Goal: Information Seeking & Learning: Learn about a topic

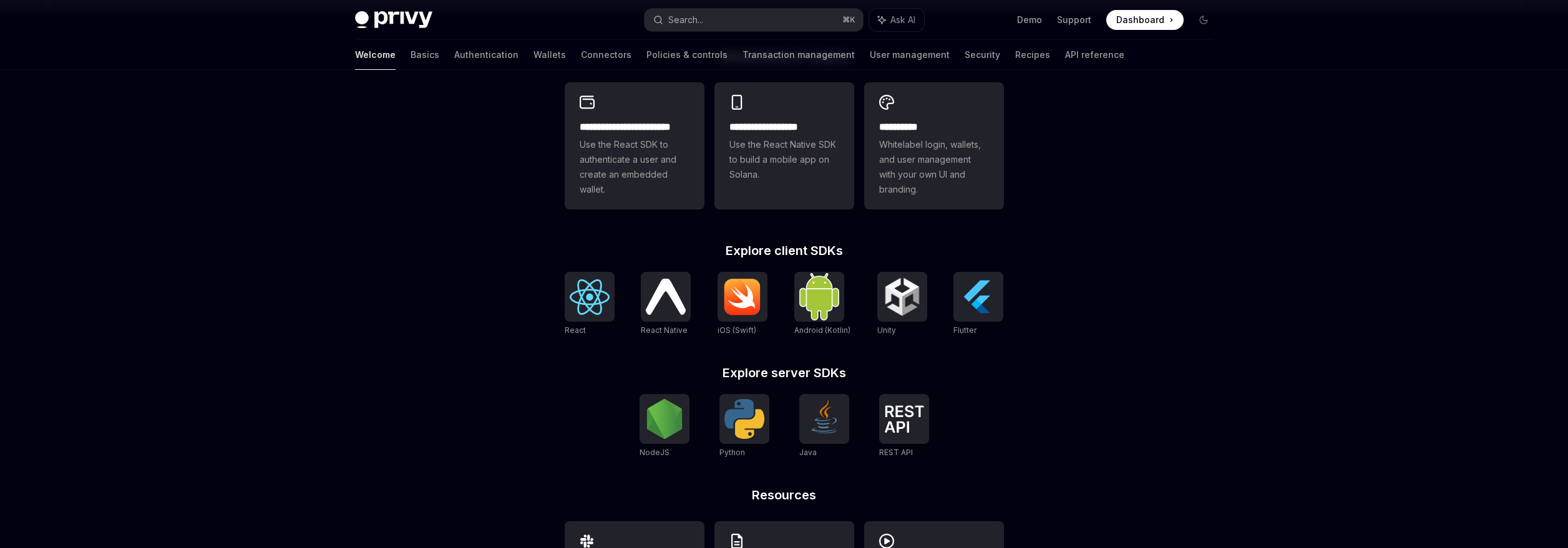
scroll to position [295, 0]
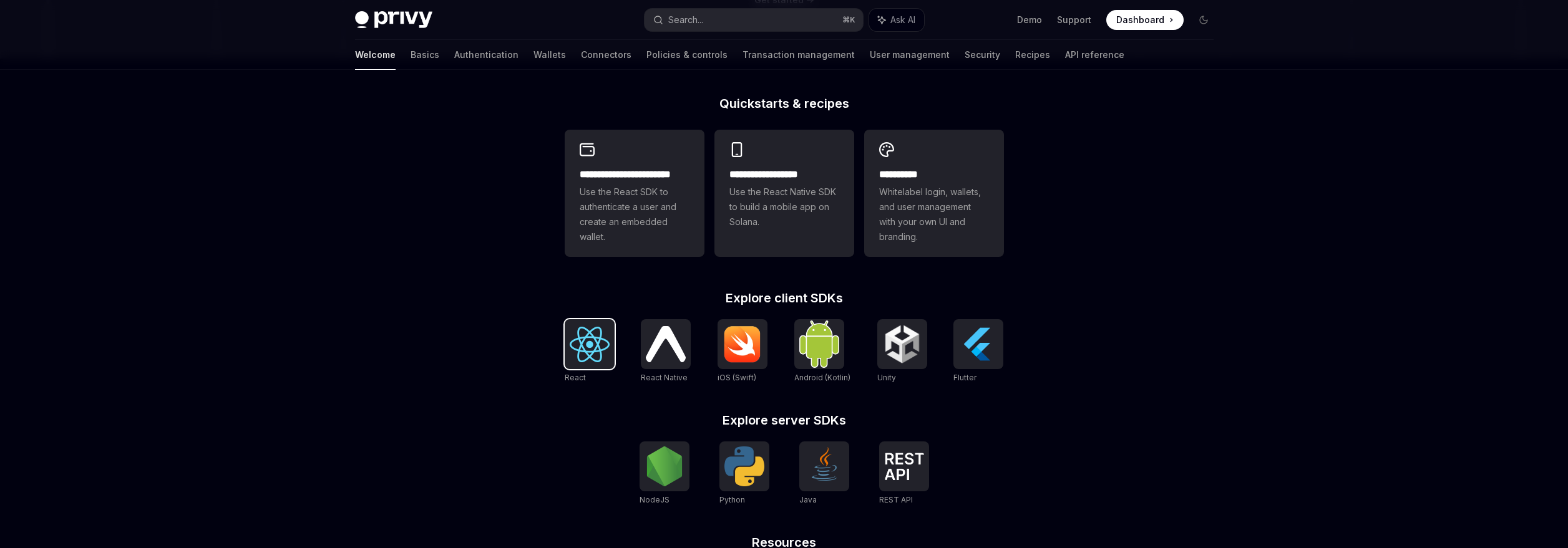
click at [590, 354] on img at bounding box center [590, 344] width 40 height 36
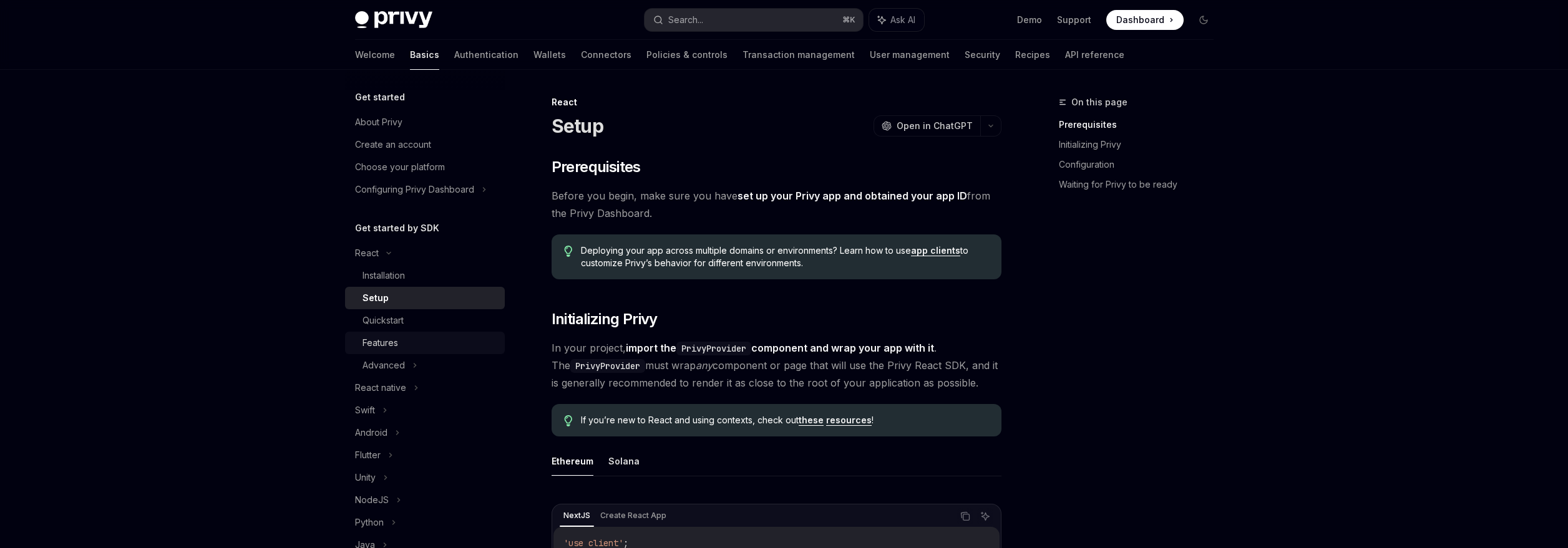
click at [387, 349] on div "Features" at bounding box center [380, 342] width 36 height 15
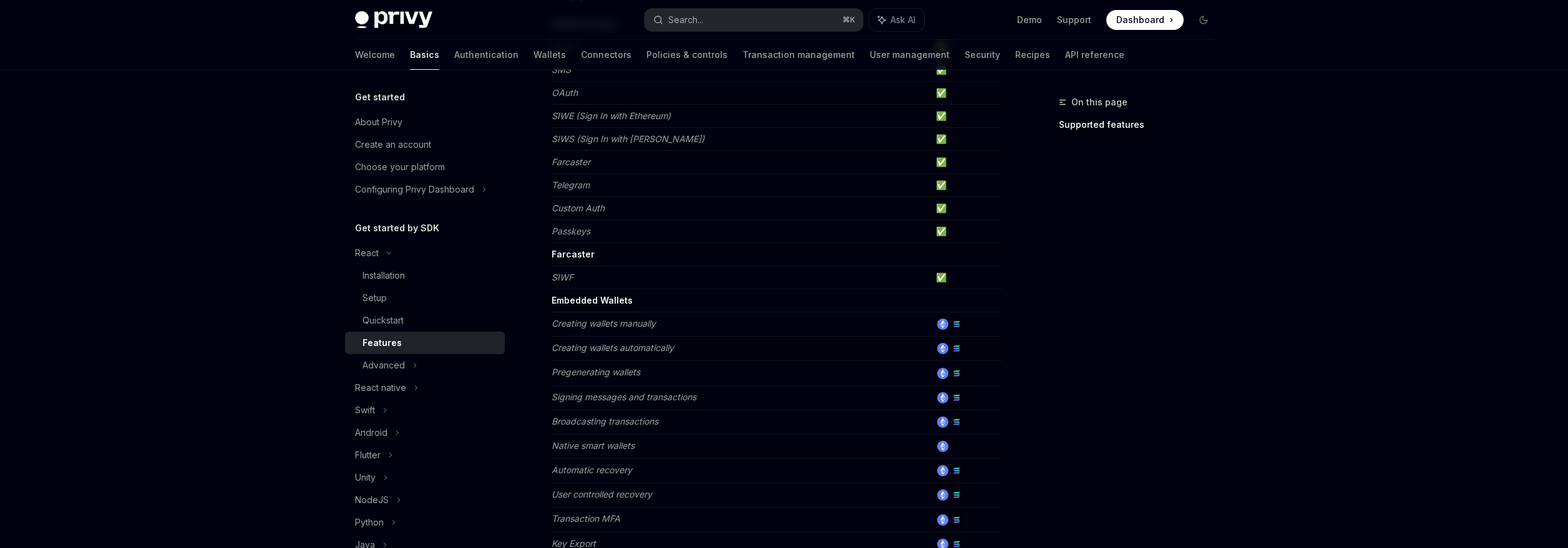
scroll to position [232, 0]
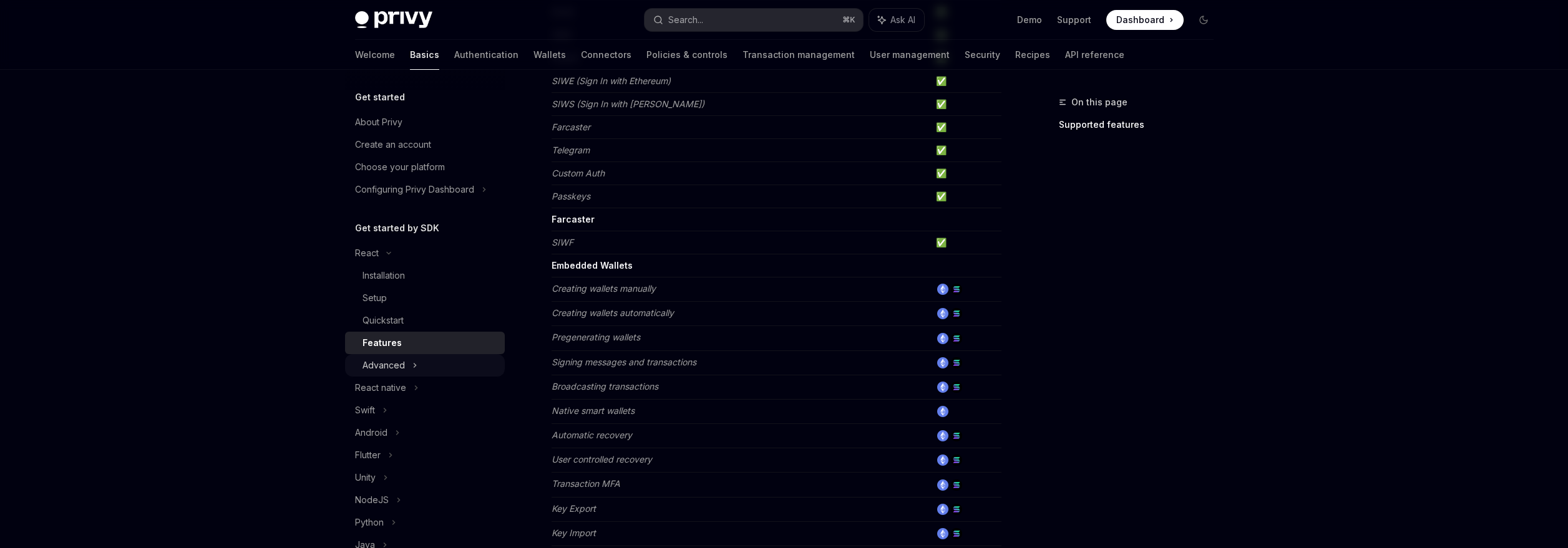
click at [390, 363] on div "Advanced" at bounding box center [384, 365] width 43 height 15
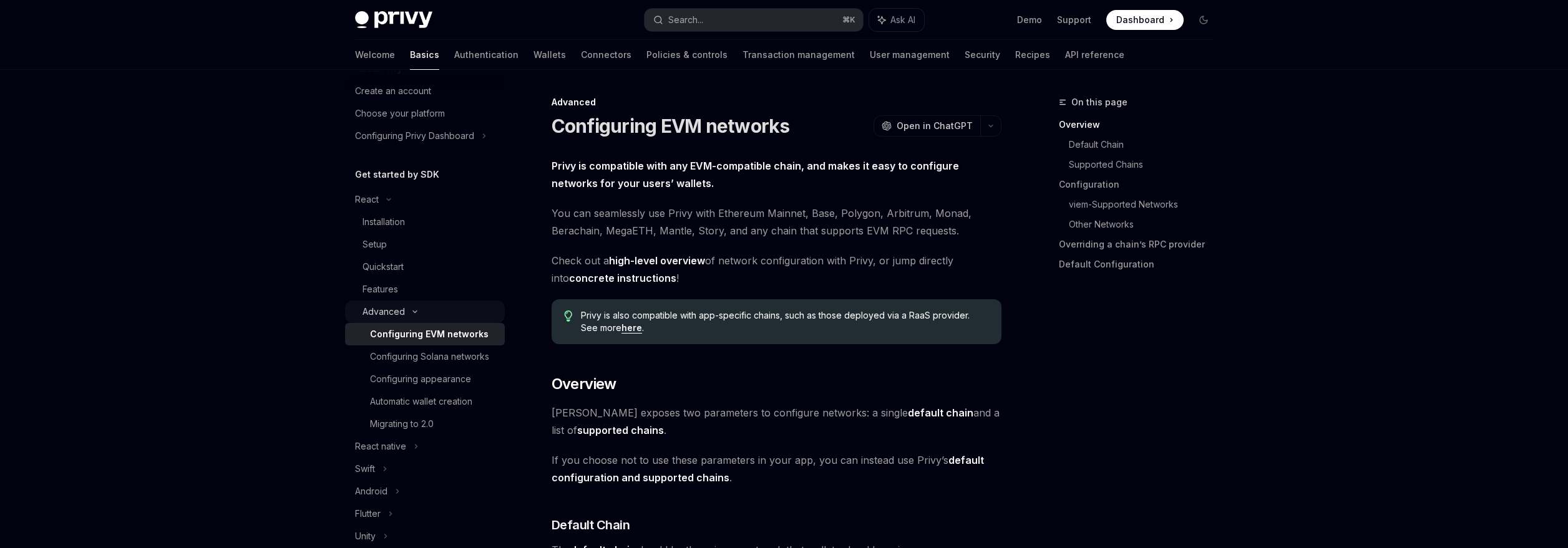
scroll to position [61, 0]
click at [406, 357] on div "Configuring Solana networks" at bounding box center [429, 349] width 119 height 15
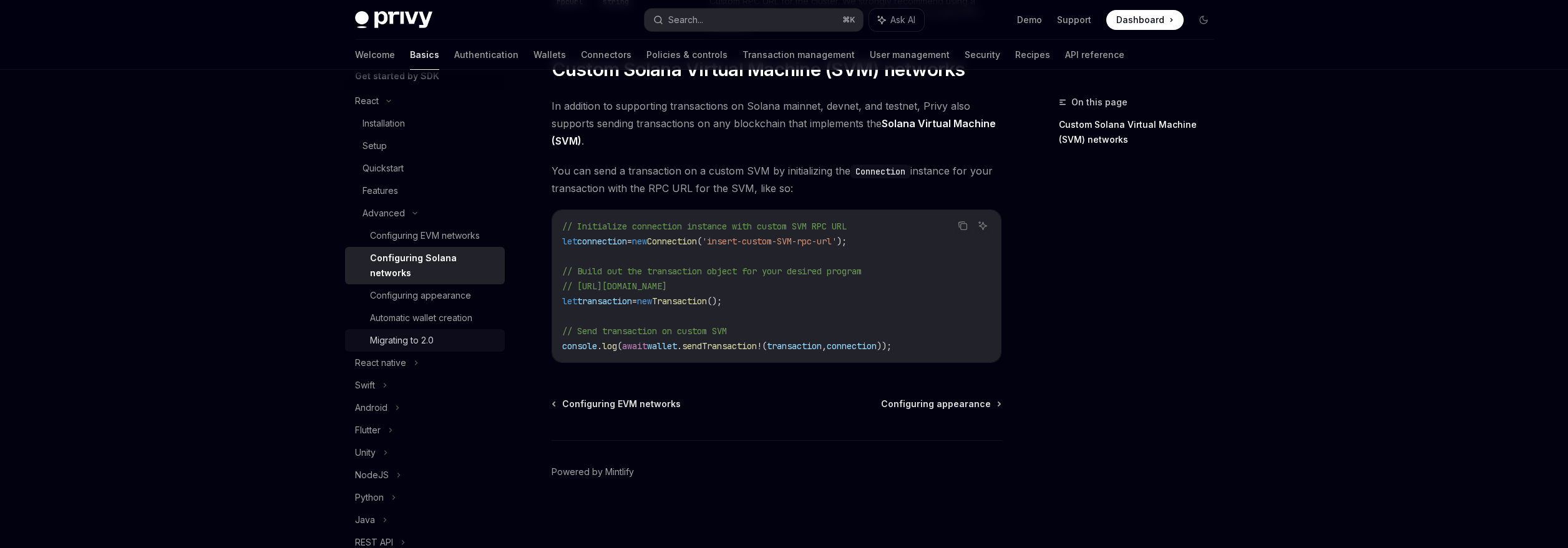
scroll to position [152, 0]
click at [425, 316] on div "Automatic wallet creation" at bounding box center [422, 318] width 103 height 15
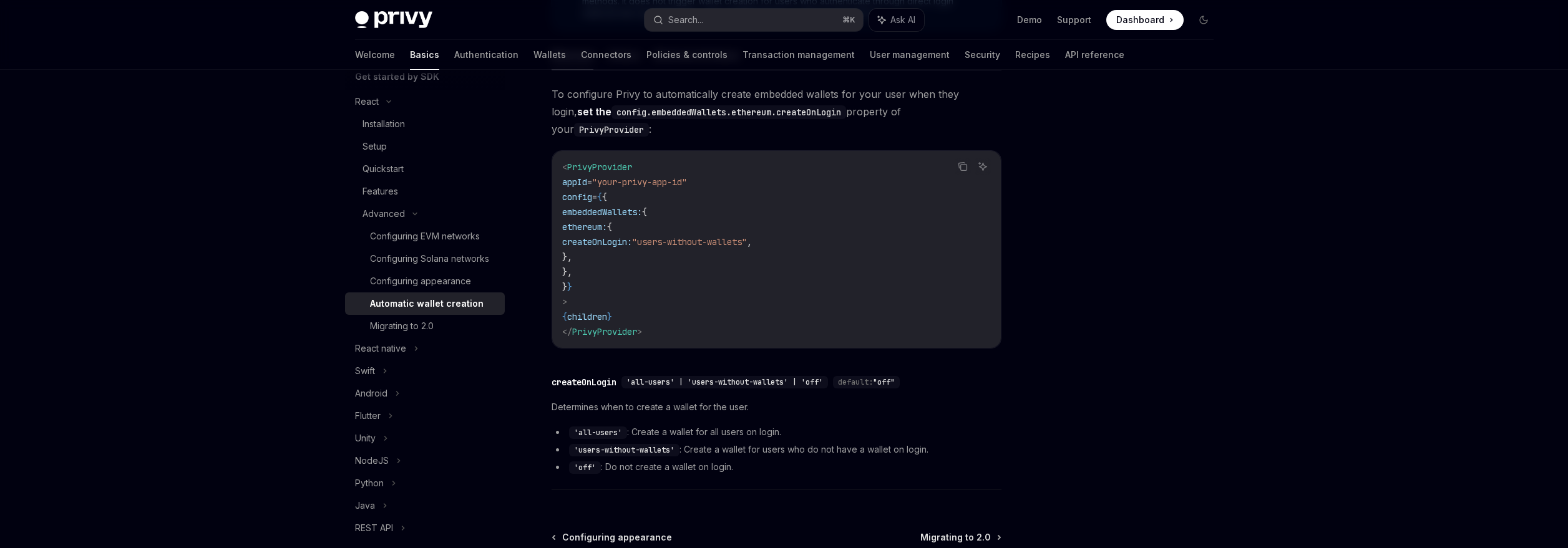
scroll to position [332, 0]
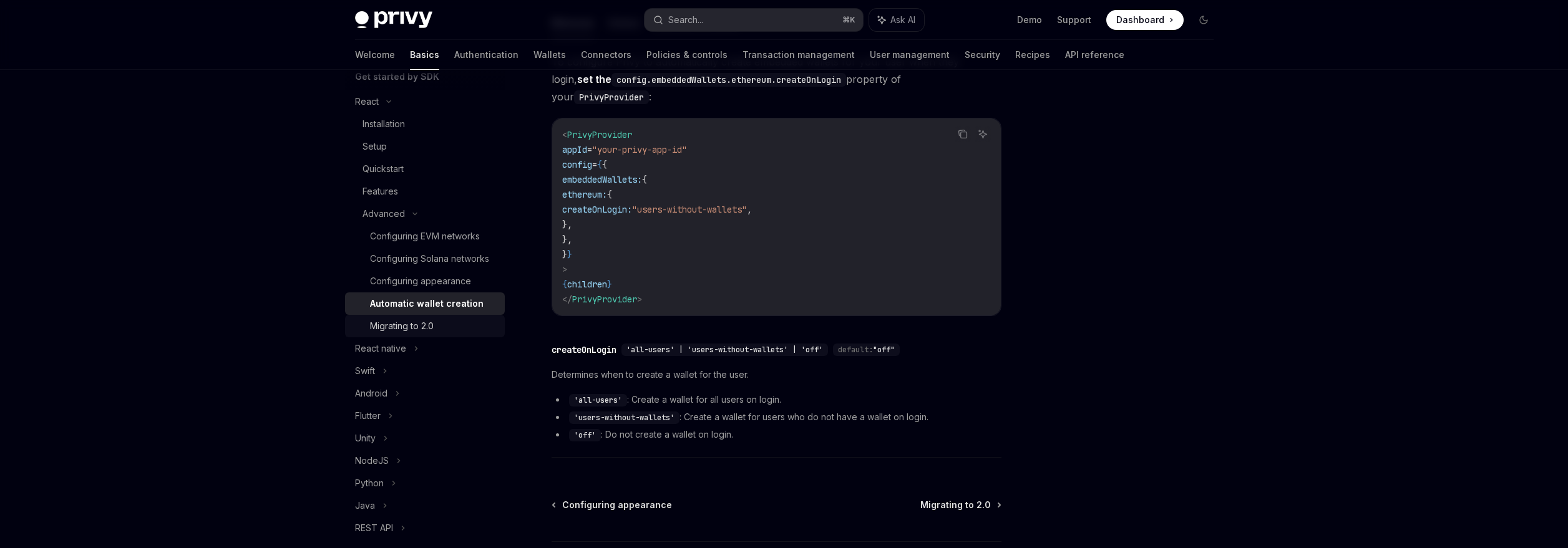
click at [407, 334] on div "Migrating to 2.0" at bounding box center [402, 326] width 63 height 15
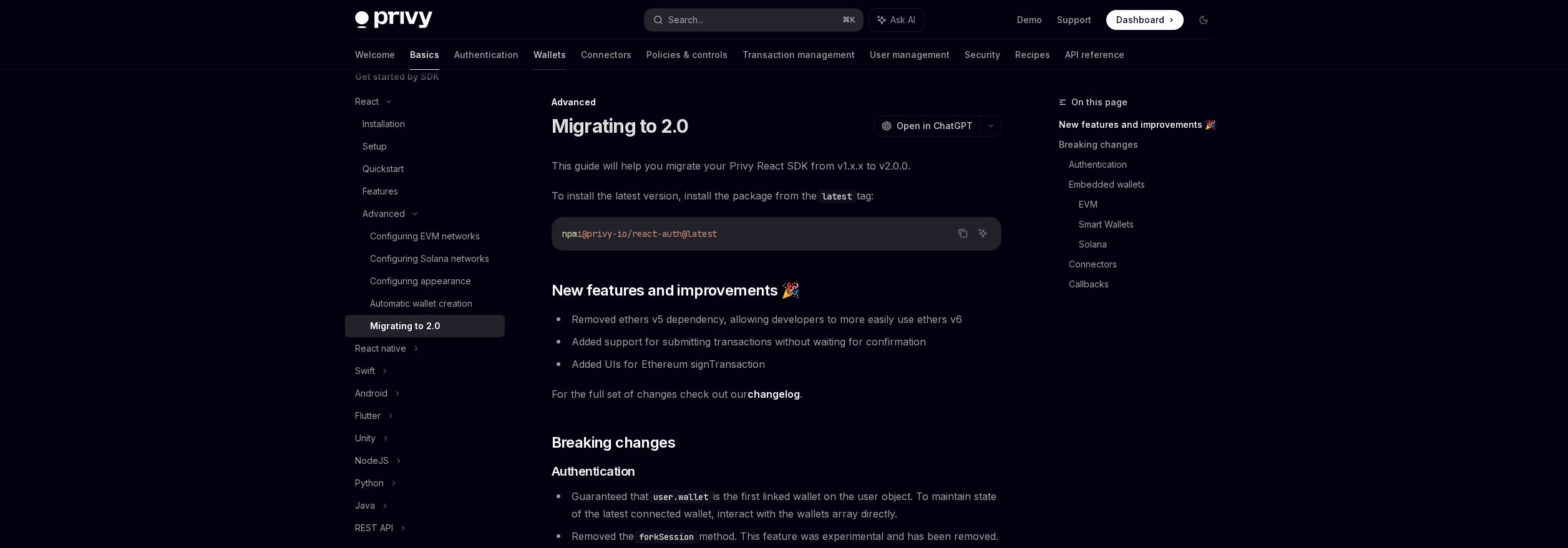
click at [505, 53] on div "Welcome Basics Authentication Wallets Connectors Policies & controls Transactio…" at bounding box center [740, 55] width 769 height 30
click at [743, 56] on link "Transaction management" at bounding box center [799, 55] width 113 height 30
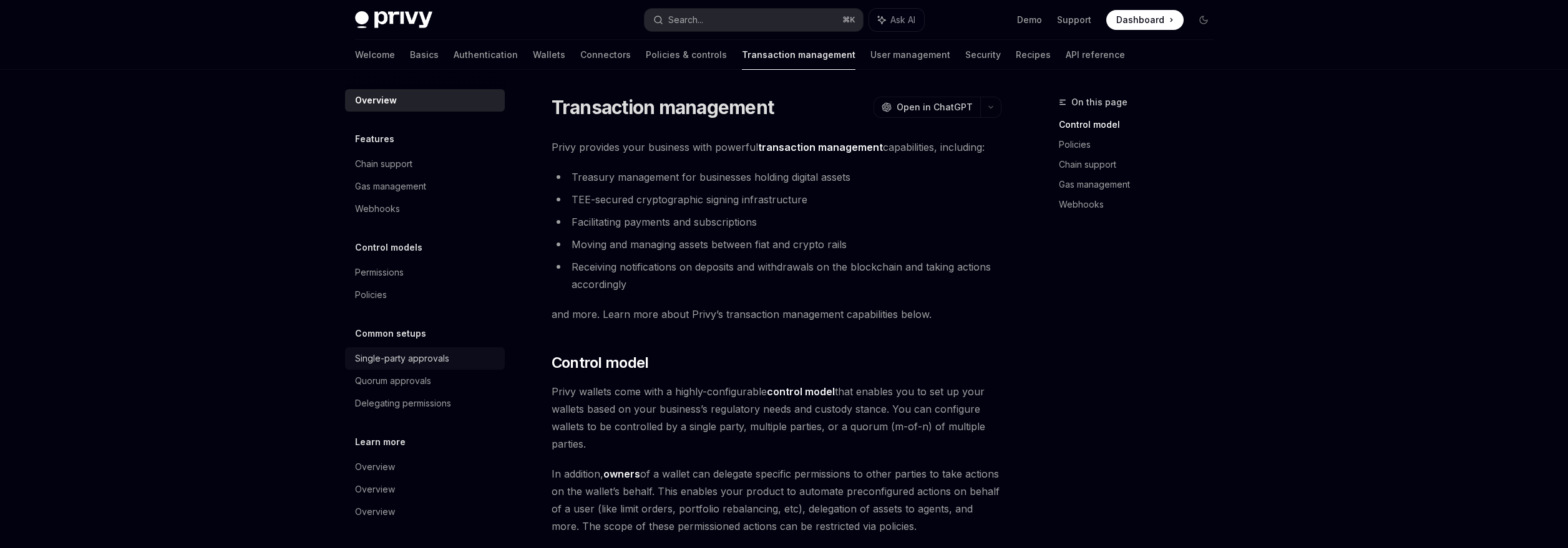
click at [396, 355] on div "Single-party approvals" at bounding box center [402, 358] width 94 height 15
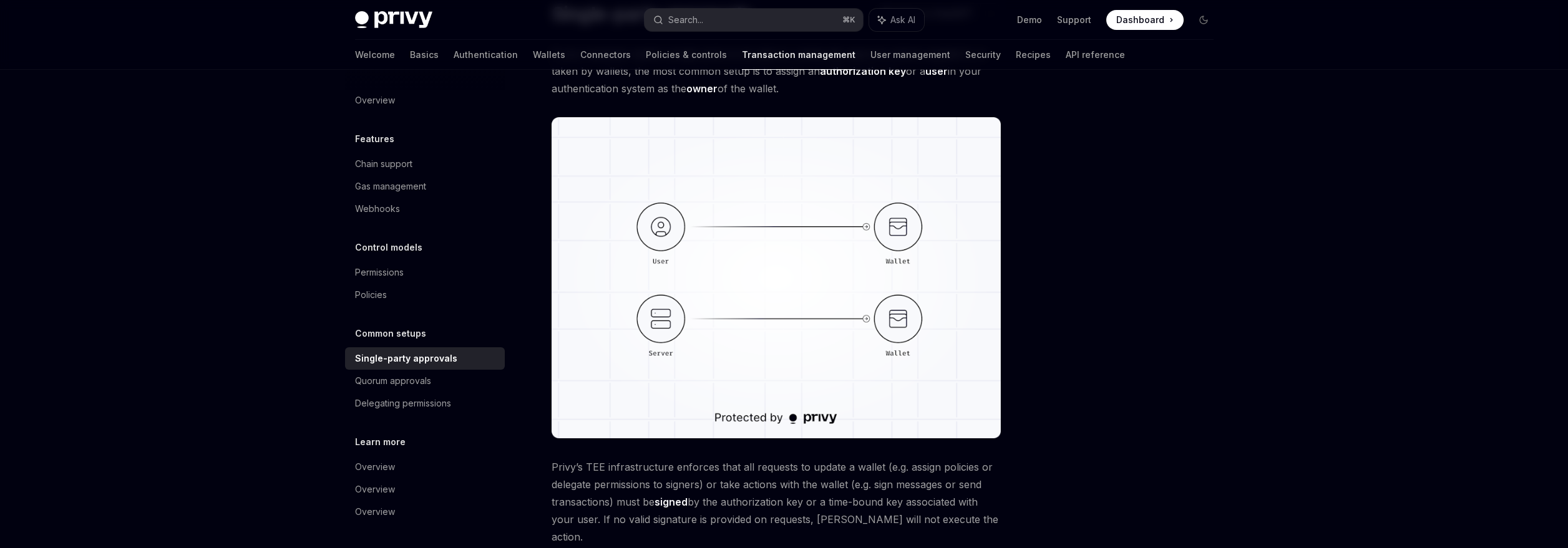
scroll to position [158, 0]
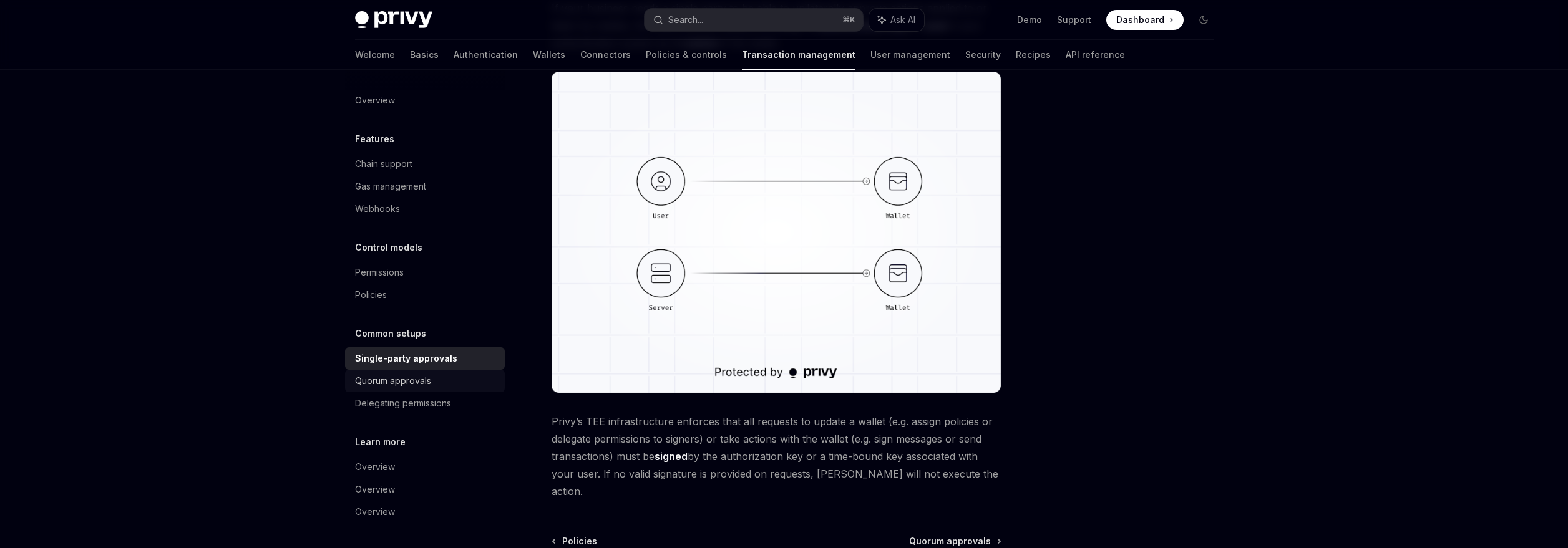
click at [381, 380] on div "Quorum approvals" at bounding box center [393, 381] width 76 height 15
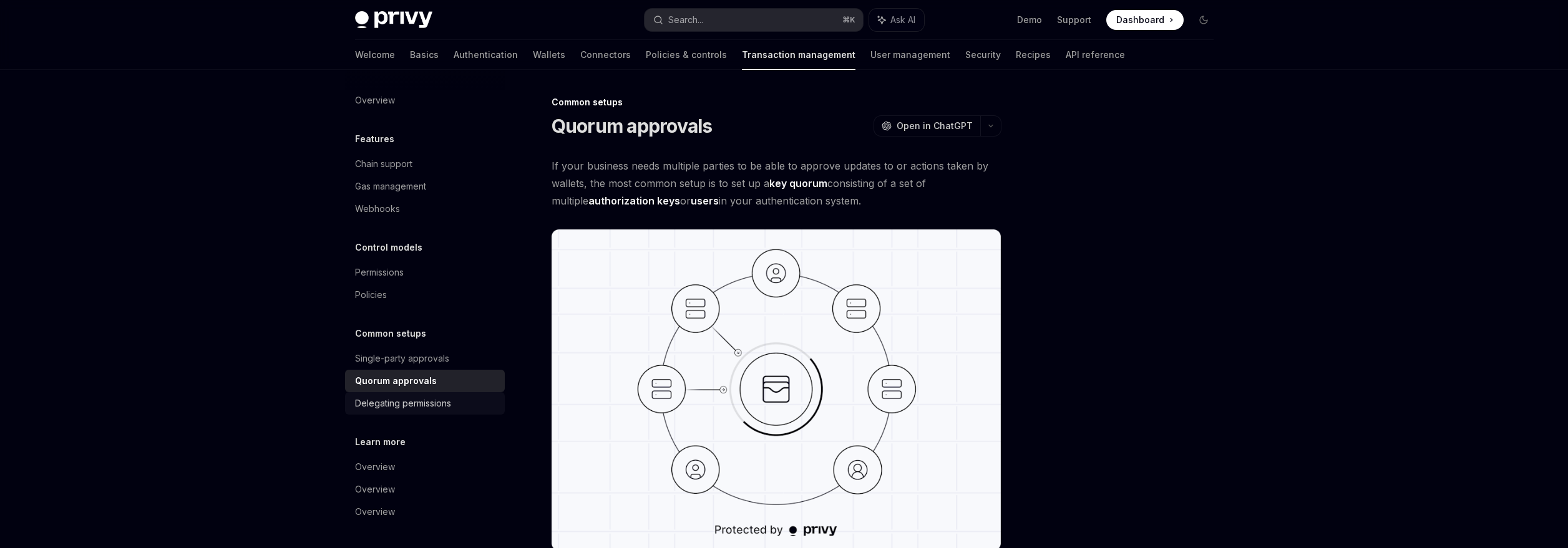
click at [406, 402] on div "Delegating permissions" at bounding box center [403, 403] width 96 height 15
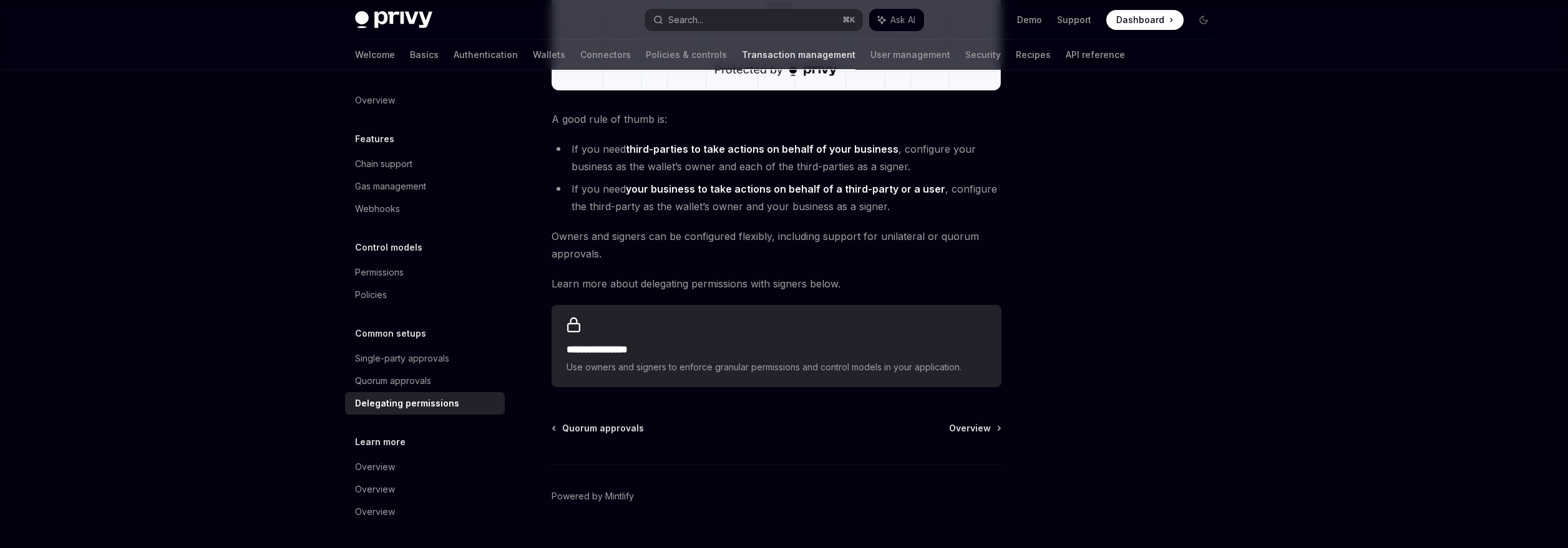
scroll to position [502, 0]
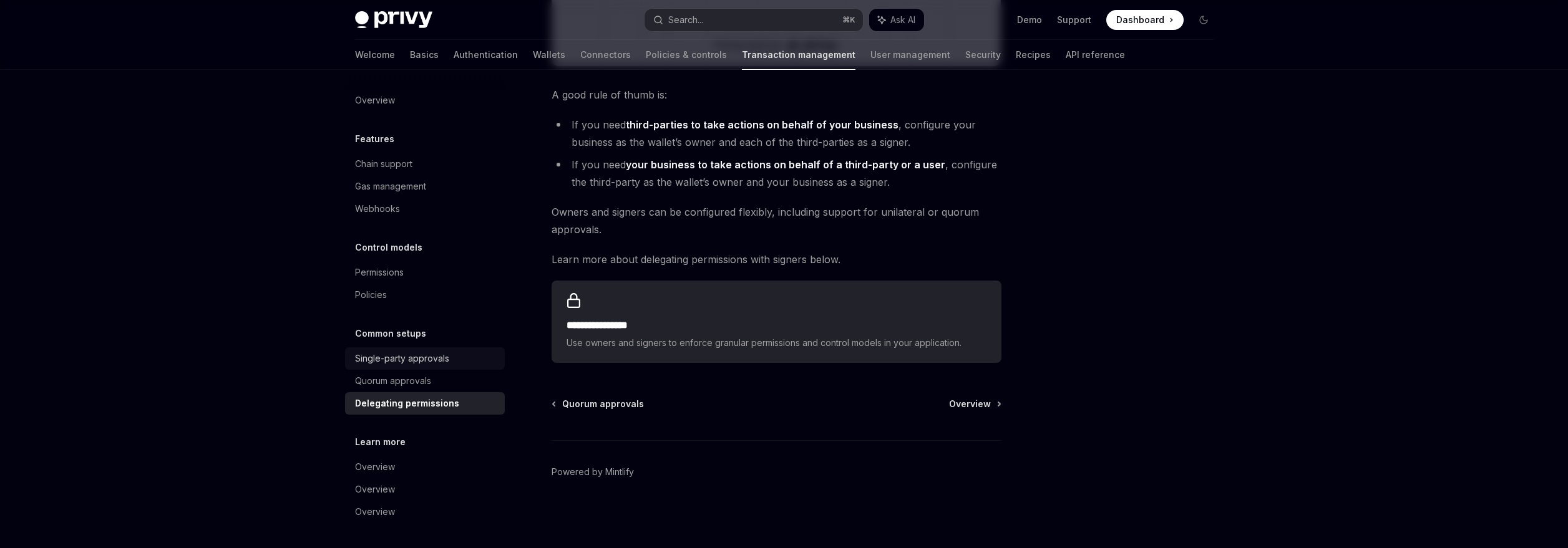
click at [377, 358] on div "Single-party approvals" at bounding box center [402, 358] width 94 height 15
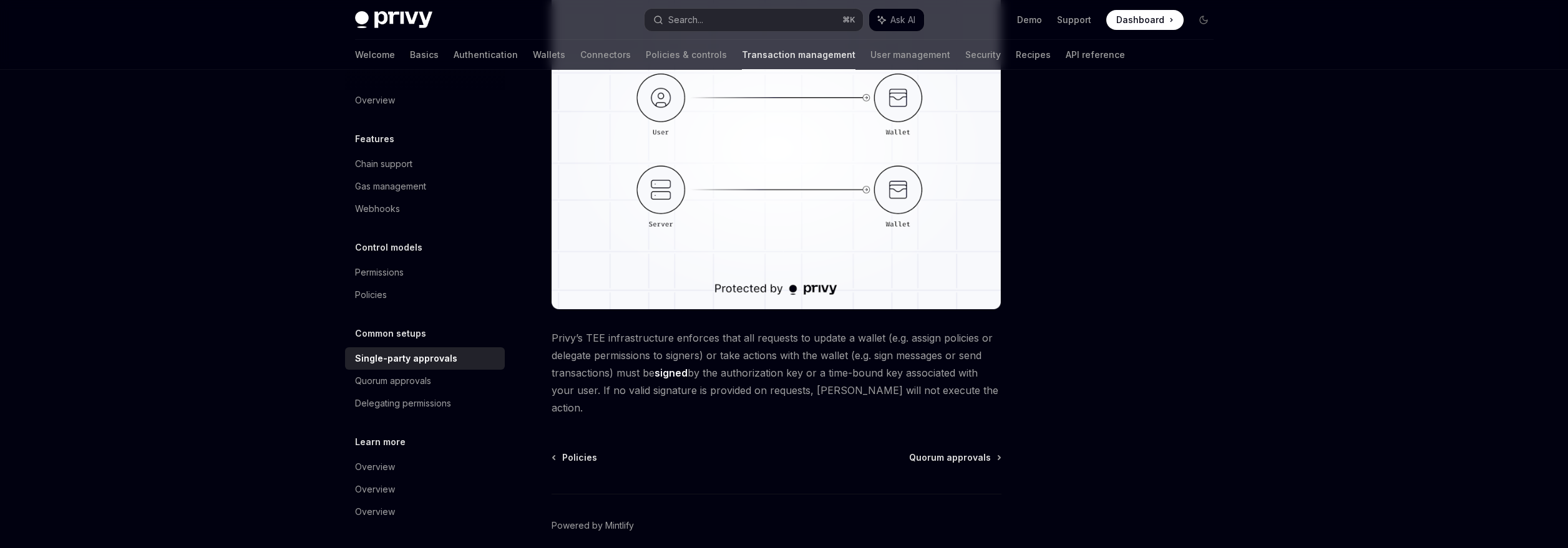
scroll to position [278, 0]
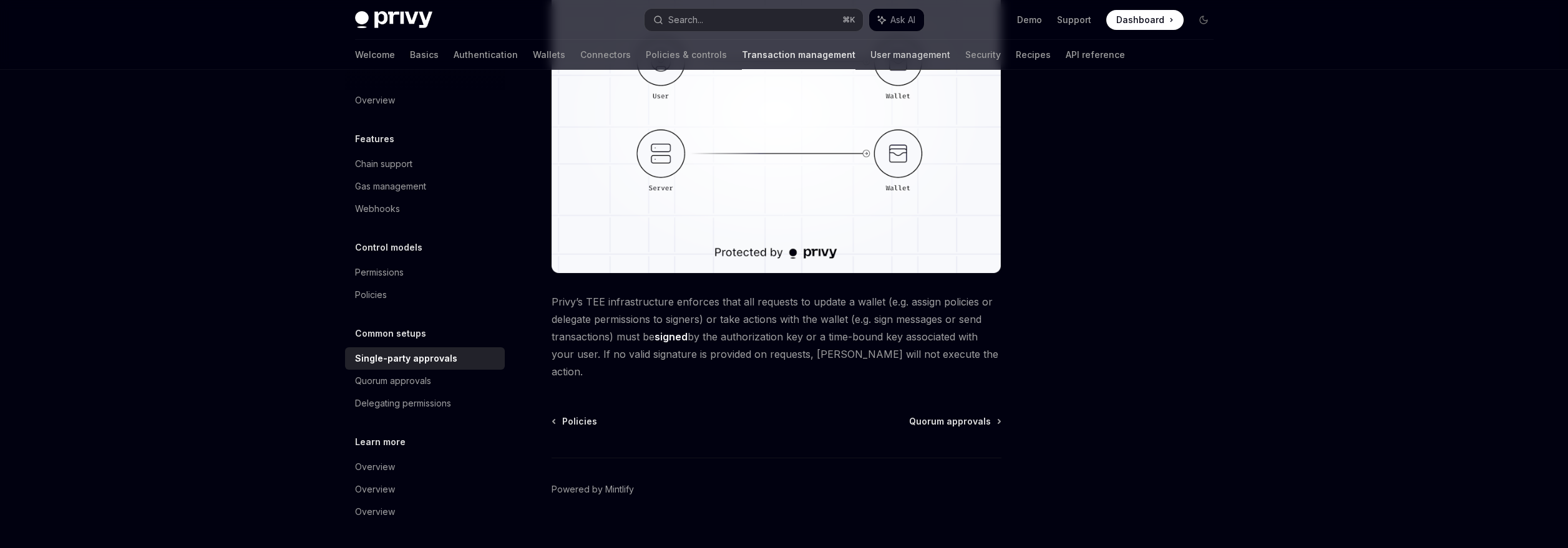
click at [870, 55] on link "User management" at bounding box center [910, 55] width 80 height 30
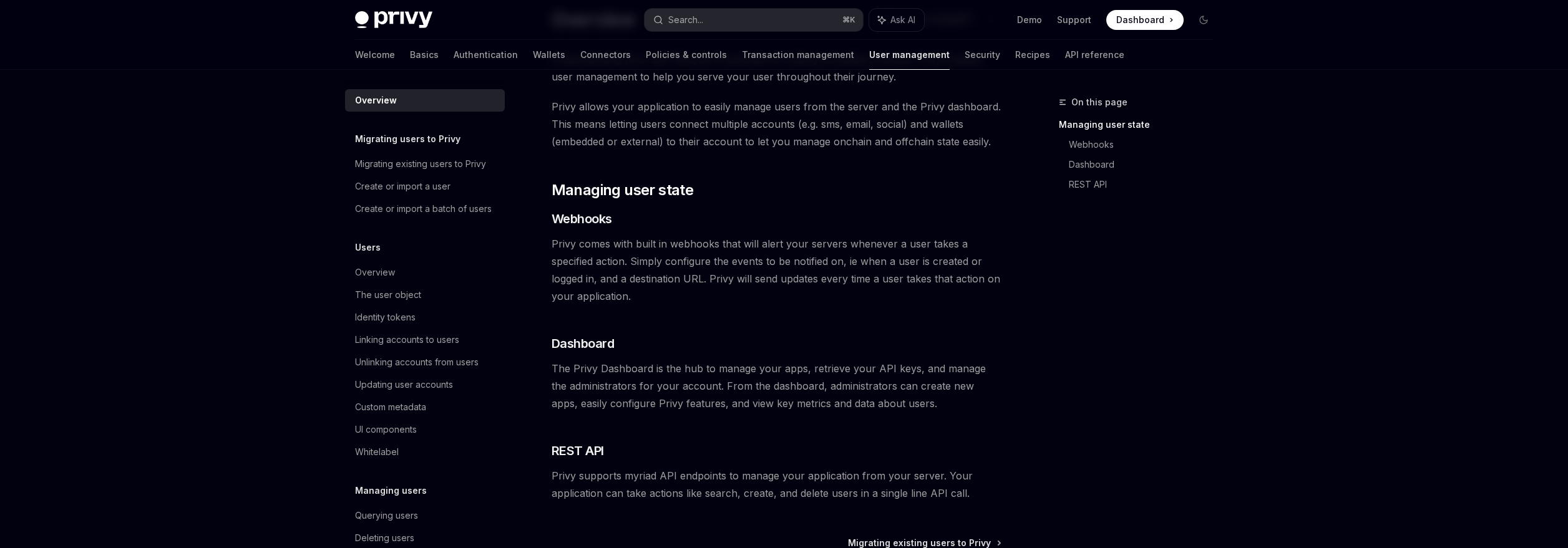
scroll to position [204, 0]
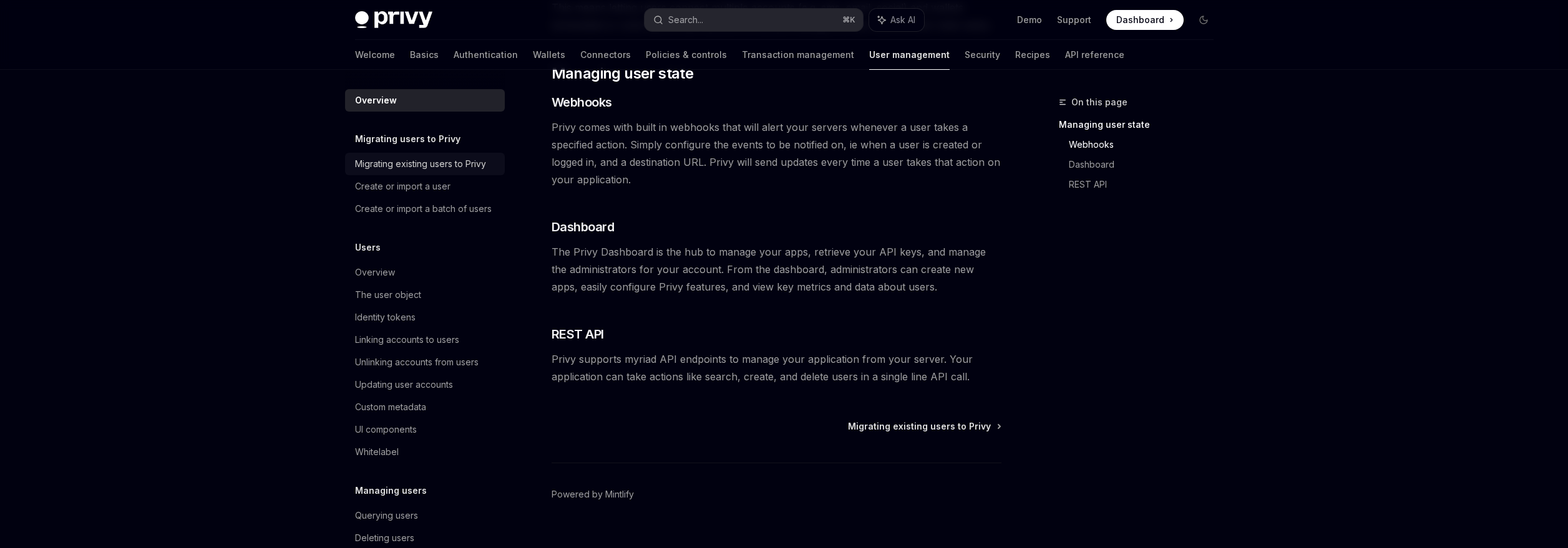
click at [430, 159] on div "Migrating existing users to Privy" at bounding box center [421, 164] width 131 height 15
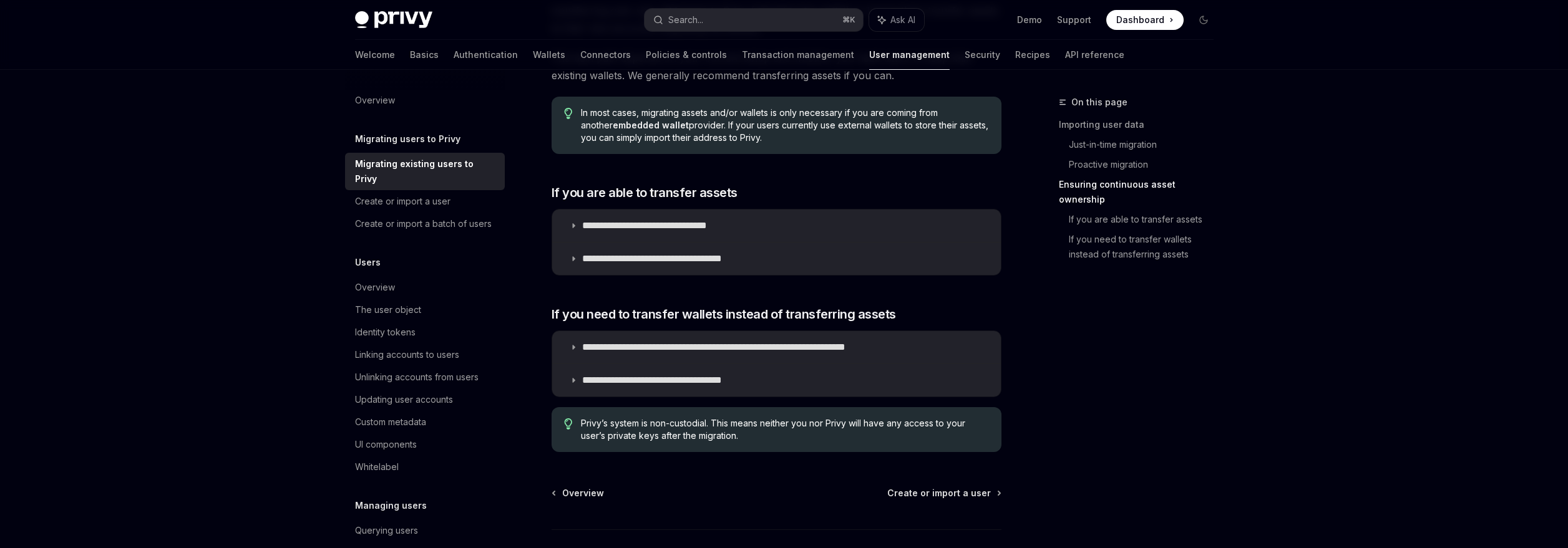
scroll to position [1505, 0]
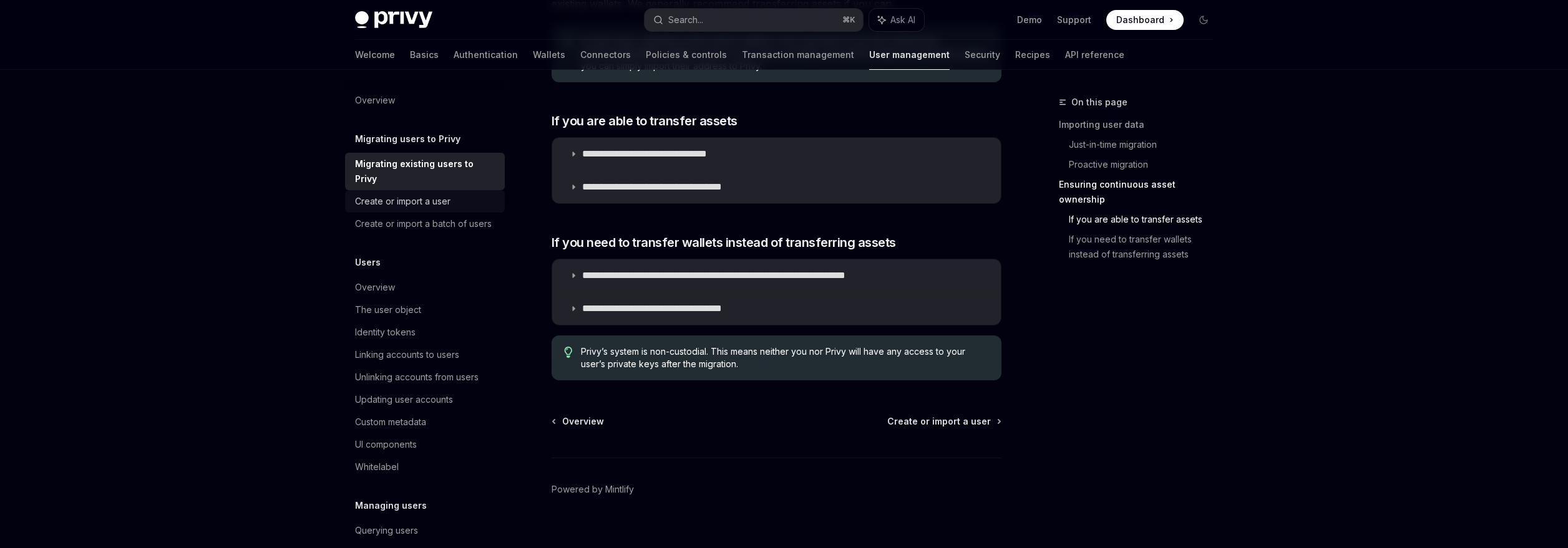
click at [425, 199] on div "Create or import a user" at bounding box center [403, 201] width 95 height 15
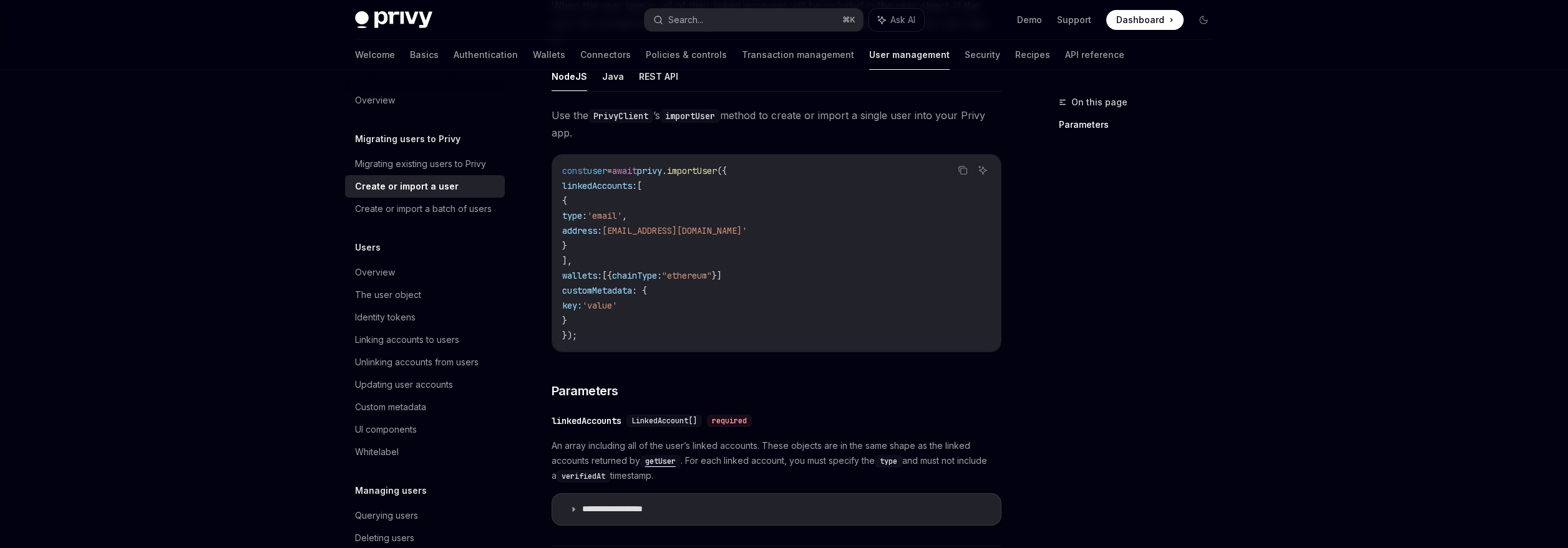
scroll to position [338, 0]
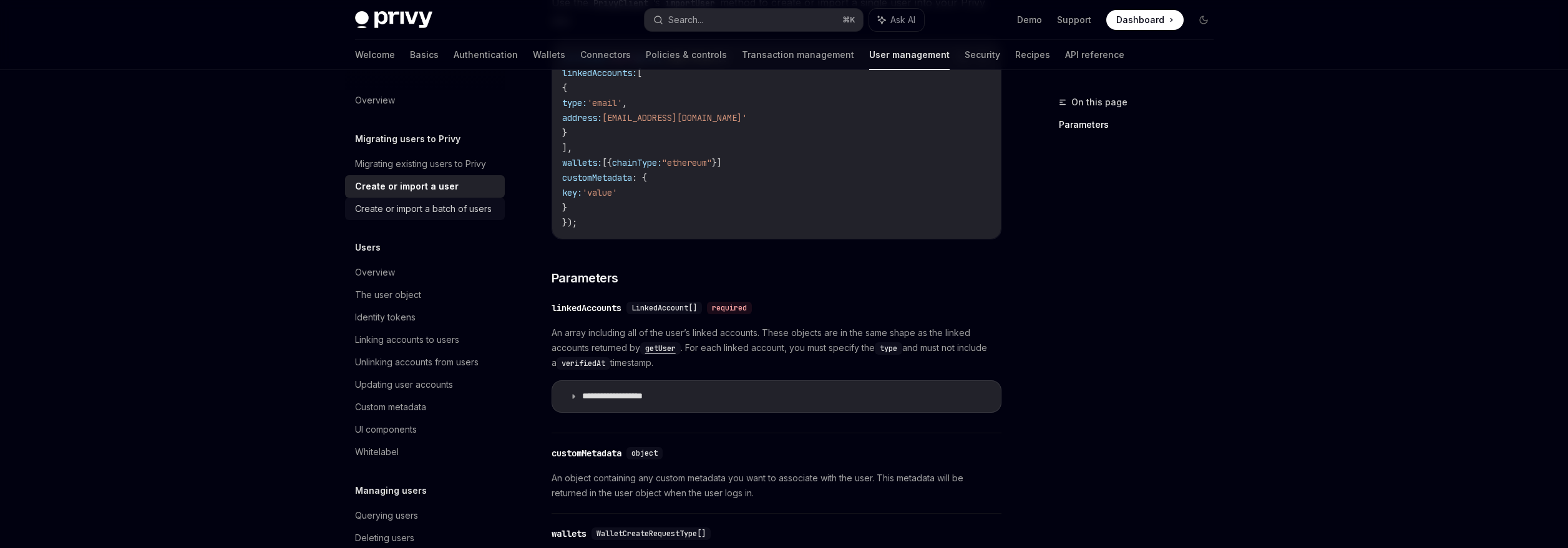
click at [417, 212] on div "Create or import a batch of users" at bounding box center [424, 209] width 137 height 15
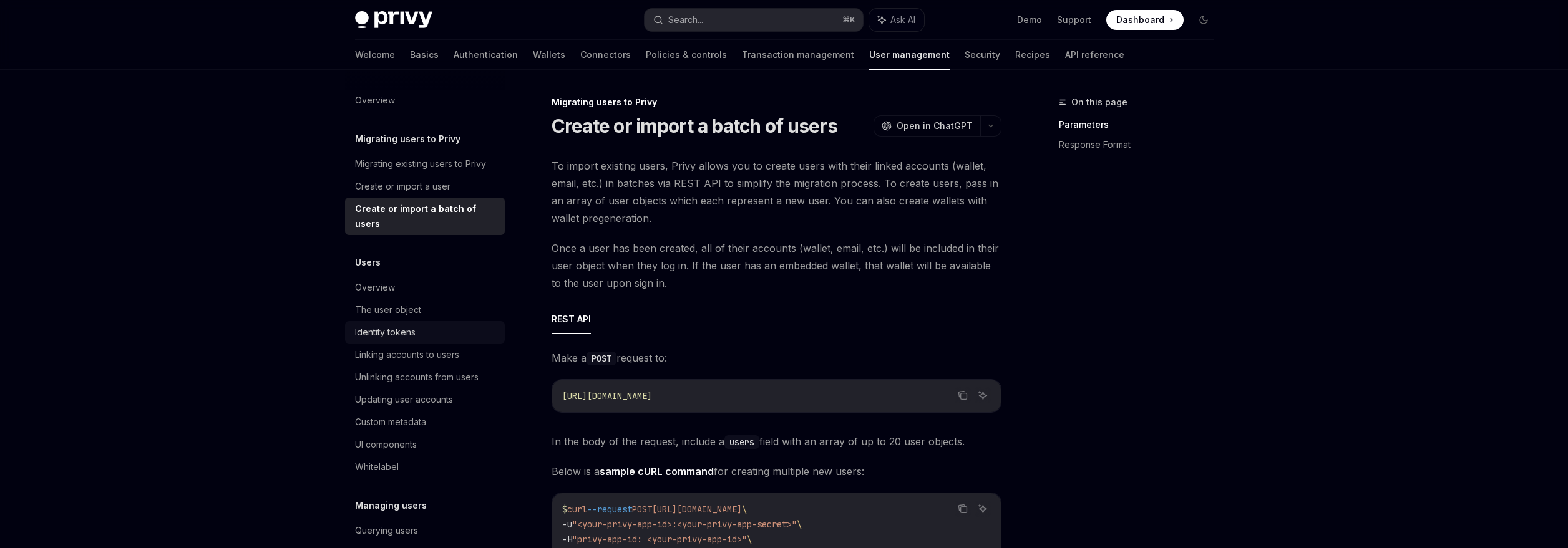
click at [402, 335] on div "Identity tokens" at bounding box center [385, 332] width 61 height 15
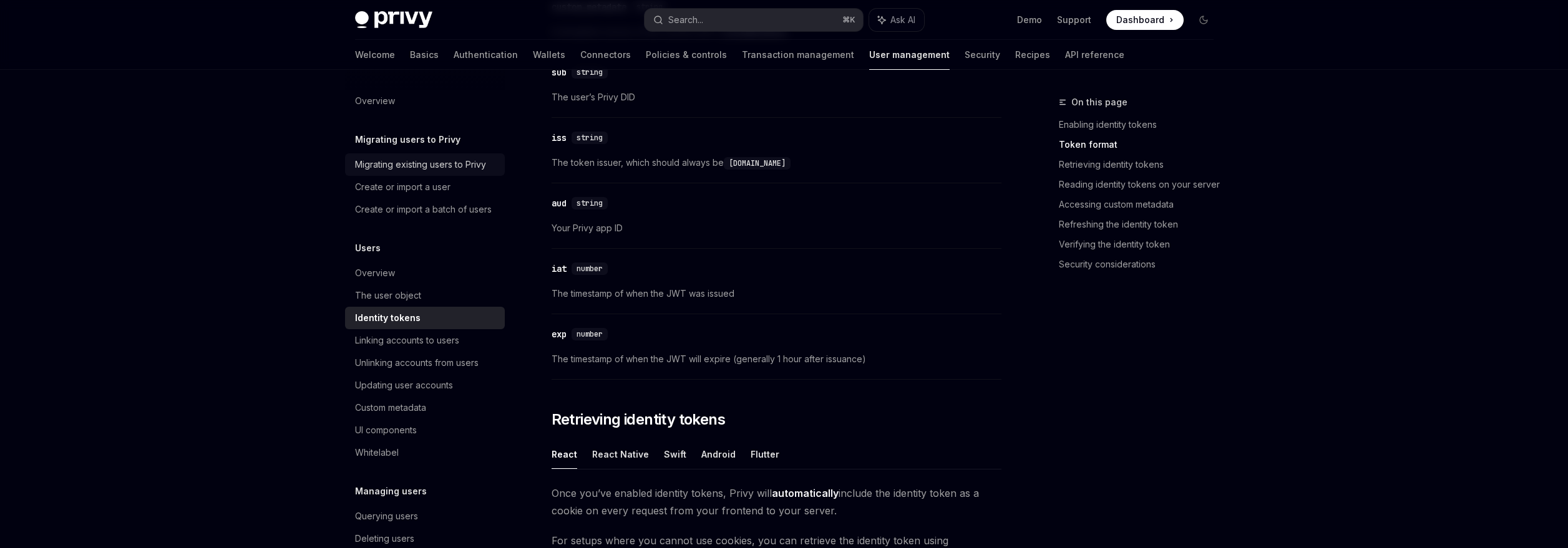
click at [412, 168] on div "Migrating existing users to Privy" at bounding box center [421, 164] width 131 height 15
type textarea "*"
